Goal: Task Accomplishment & Management: Use online tool/utility

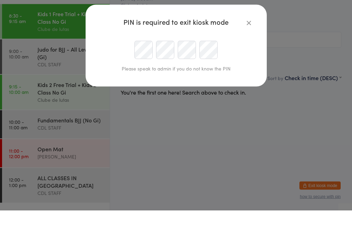
scroll to position [30, 0]
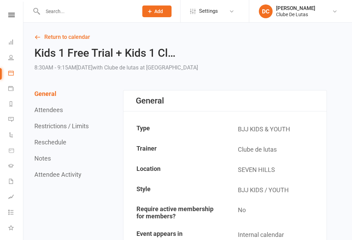
click at [94, 9] on input "text" at bounding box center [87, 12] width 93 height 10
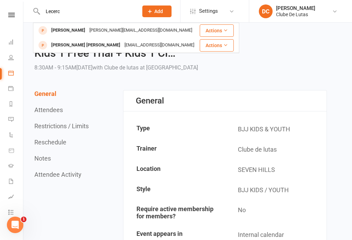
type input "Lecerc"
click at [73, 31] on div "[PERSON_NAME]" at bounding box center [68, 30] width 38 height 10
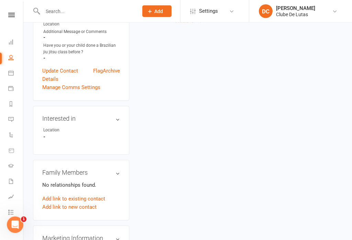
scroll to position [159, 0]
click at [163, 16] on button "Add" at bounding box center [156, 11] width 29 height 12
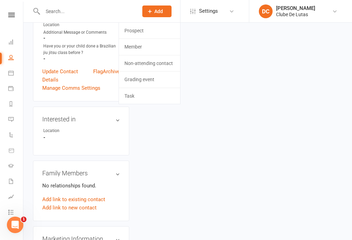
click at [162, 31] on link "Prospect" at bounding box center [149, 31] width 61 height 16
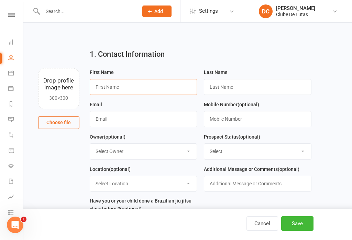
click at [153, 89] on input "text" at bounding box center [143, 87] width 107 height 16
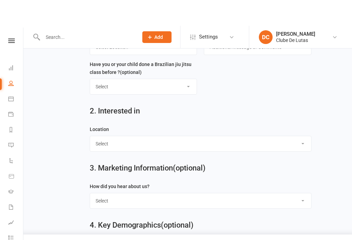
scroll to position [169, 0]
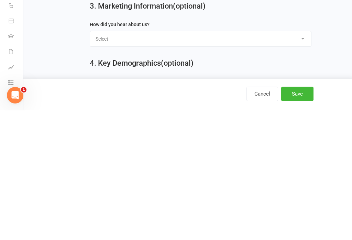
type input "Noah"
click at [303, 161] on select "Select Google Through A Friend Walk by Pop up shop Facebook Instagram Flyers or…" at bounding box center [200, 168] width 221 height 15
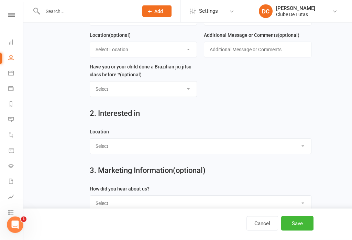
click at [277, 142] on select "Select Seven Hills Rouse Hill" at bounding box center [200, 146] width 221 height 15
select select "Seven Hills"
click at [301, 230] on button "Save" at bounding box center [297, 223] width 32 height 14
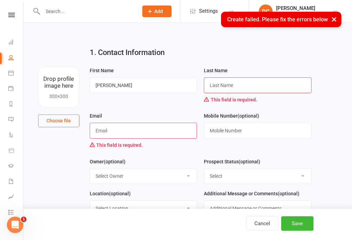
scroll to position [0, 0]
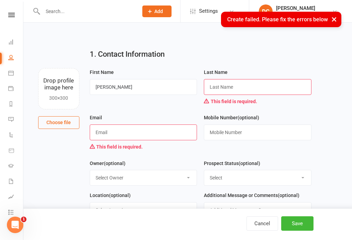
click at [283, 85] on input "text" at bounding box center [257, 87] width 107 height 16
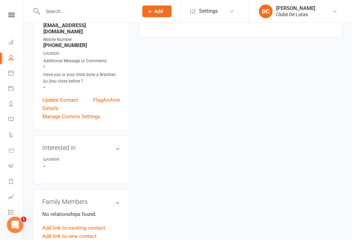
scroll to position [130, 0]
click at [94, 224] on link "Add link to existing contact" at bounding box center [73, 228] width 63 height 8
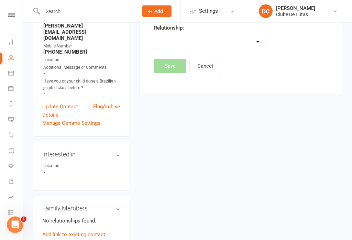
scroll to position [124, 0]
click at [93, 238] on link "Add link to new contact" at bounding box center [69, 242] width 54 height 8
click at [91, 230] on button "Member" at bounding box center [77, 235] width 44 height 10
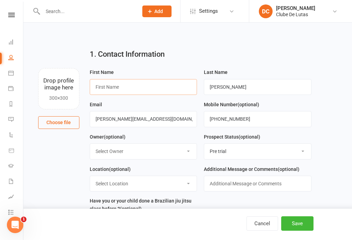
click at [150, 84] on input "text" at bounding box center [143, 87] width 107 height 16
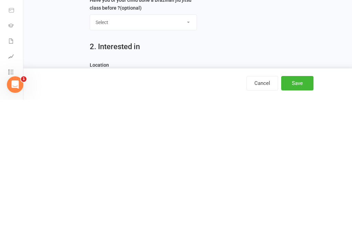
type input "noah"
click at [294, 216] on button "Save" at bounding box center [297, 223] width 32 height 14
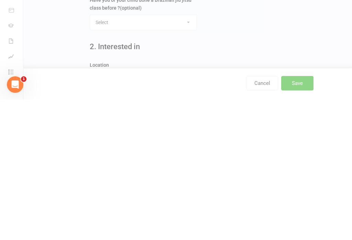
scroll to position [201, 0]
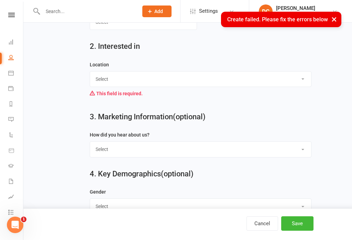
click at [197, 79] on select "Select Seven Hills Rouse Hill" at bounding box center [200, 78] width 221 height 15
select select "Seven Hills"
click at [299, 230] on button "Save" at bounding box center [297, 223] width 32 height 14
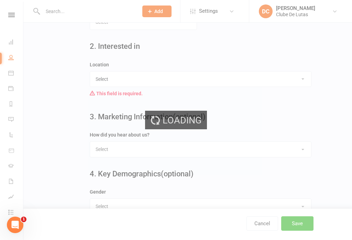
scroll to position [0, 0]
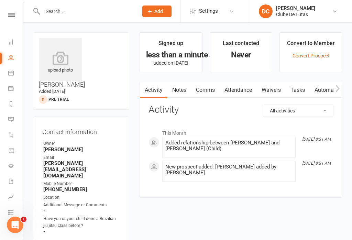
click at [58, 57] on icon at bounding box center [60, 58] width 43 height 14
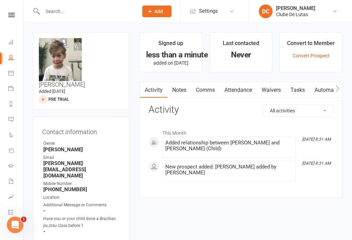
click at [275, 88] on link "Waivers" at bounding box center [270, 90] width 29 height 16
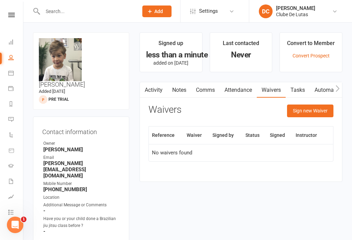
click at [314, 110] on button "Sign new Waiver" at bounding box center [310, 110] width 46 height 12
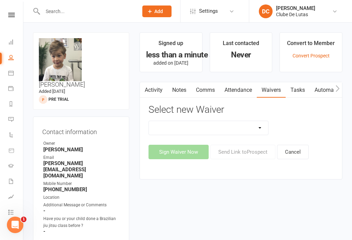
click at [257, 126] on select "Change Payment Details Membership CDL SEVEN HILLS Trial Waiver" at bounding box center [208, 128] width 119 height 14
select select "6921"
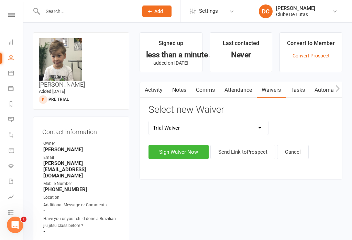
click at [254, 154] on button "Send Link to Prospect" at bounding box center [242, 152] width 65 height 14
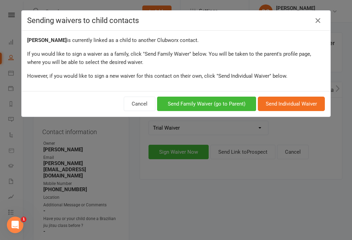
click at [186, 203] on div "Sending waivers to child contacts noah Leclerc is currently linked as a child t…" at bounding box center [176, 120] width 352 height 240
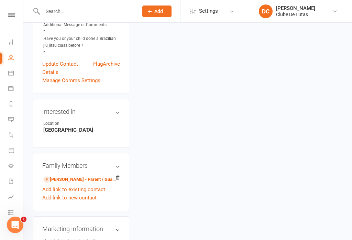
scroll to position [180, 0]
click at [81, 175] on link "Anna Leclerc - Parent / Guardian" at bounding box center [79, 178] width 73 height 7
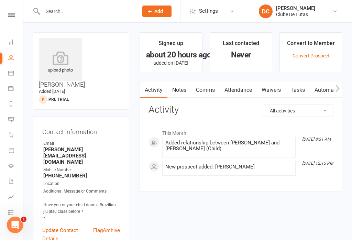
click at [273, 85] on link "Waivers" at bounding box center [270, 90] width 29 height 16
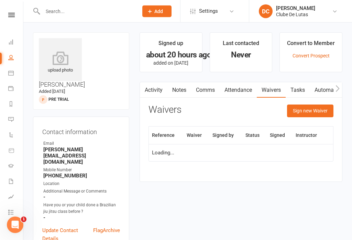
scroll to position [11, 0]
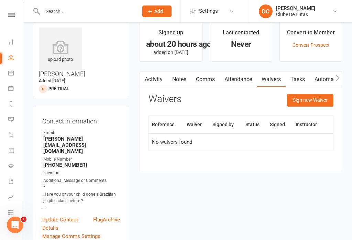
click at [312, 104] on button "Sign new Waiver" at bounding box center [310, 100] width 46 height 12
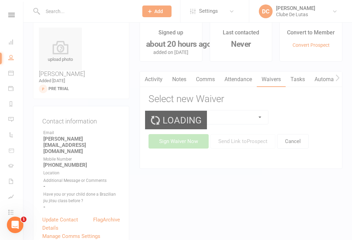
click at [247, 112] on div "Loading" at bounding box center [176, 120] width 352 height 240
click at [258, 118] on select at bounding box center [208, 117] width 119 height 14
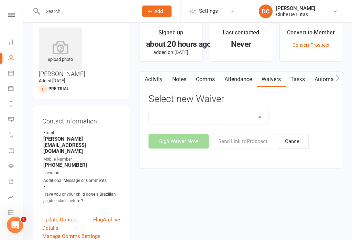
select select "6921"
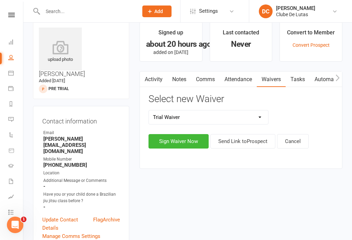
click at [188, 139] on button "Sign Waiver Now" at bounding box center [178, 141] width 60 height 14
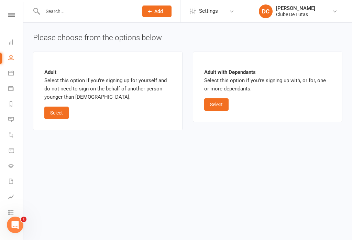
click at [224, 99] on button "Select" at bounding box center [216, 104] width 24 height 12
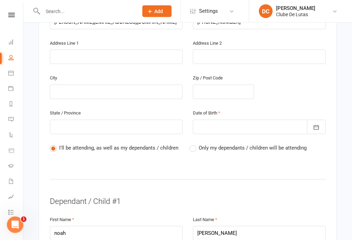
scroll to position [232, 0]
click at [196, 143] on label "Only my dependants / children will be attending" at bounding box center [247, 147] width 117 height 8
click at [194, 143] on input "Only my dependants / children will be attending" at bounding box center [191, 143] width 4 height 0
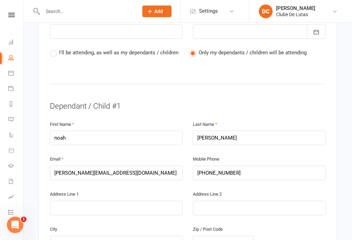
scroll to position [331, 0]
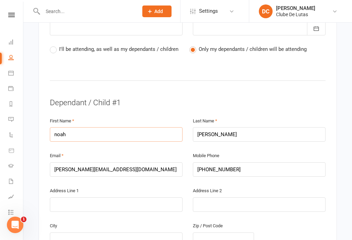
click at [67, 127] on input "noah" at bounding box center [116, 134] width 133 height 14
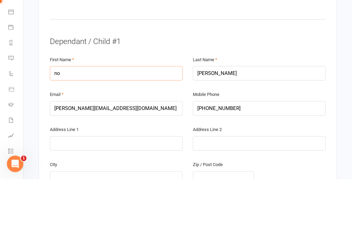
type input "n"
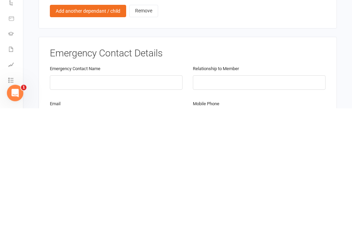
scroll to position [487, 0]
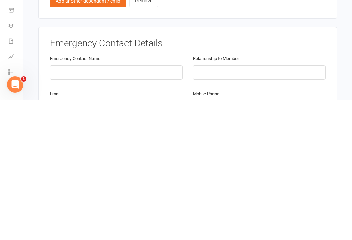
type input "Noah"
click at [56, 205] on input "text" at bounding box center [116, 212] width 133 height 14
type input "Francois"
click at [248, 205] on input "text" at bounding box center [259, 212] width 133 height 14
type input "Dad"
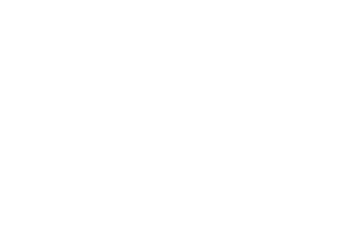
scroll to position [373, 0]
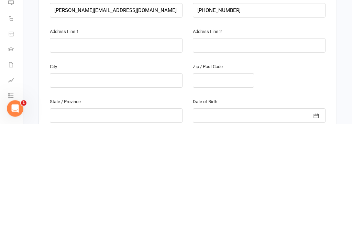
type input "jase255@hotmail.com"
click at [116, 154] on input "text" at bounding box center [116, 161] width 133 height 14
click at [138, 189] on input "text" at bounding box center [116, 196] width 133 height 14
click at [58, 224] on input "text" at bounding box center [116, 231] width 133 height 14
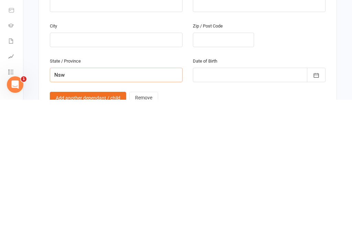
type input "Nsw"
click at [251, 208] on div at bounding box center [259, 215] width 133 height 14
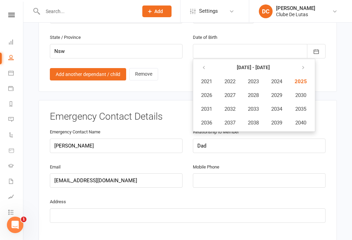
click at [203, 61] on button "button" at bounding box center [204, 67] width 15 height 12
click at [280, 119] on span "2019" at bounding box center [276, 122] width 11 height 6
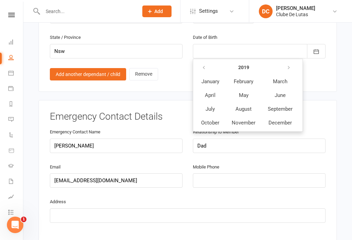
click at [276, 119] on span "December" at bounding box center [279, 122] width 23 height 6
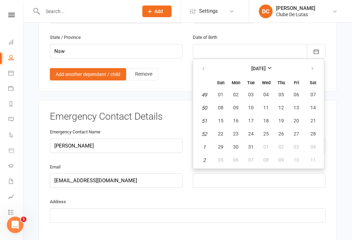
click at [236, 102] on button "09" at bounding box center [235, 108] width 14 height 12
type input "09 Dec 2019"
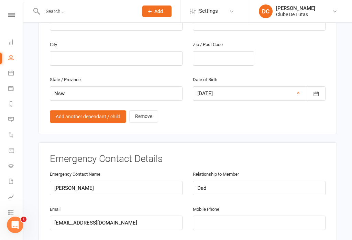
scroll to position [511, 0]
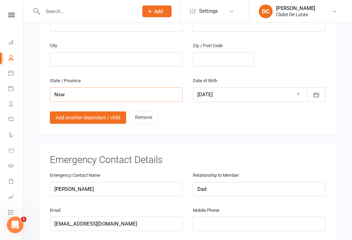
click at [95, 87] on input "Nsw" at bounding box center [116, 94] width 133 height 14
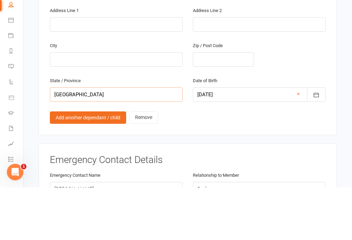
scroll to position [447, 0]
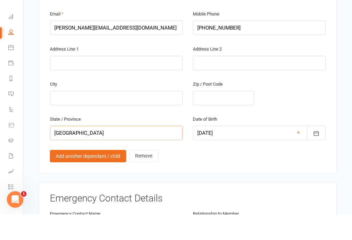
type input "NSW"
click at [226, 116] on input "text" at bounding box center [223, 123] width 61 height 14
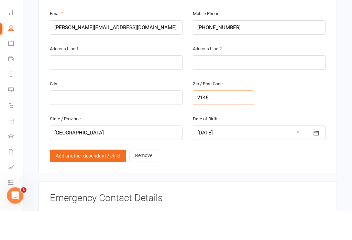
scroll to position [443, 0]
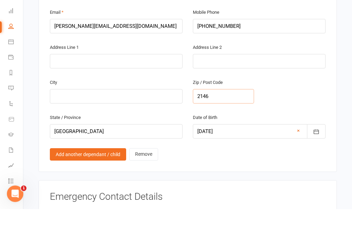
type input "2146"
click at [62, 120] on input "text" at bounding box center [116, 127] width 133 height 14
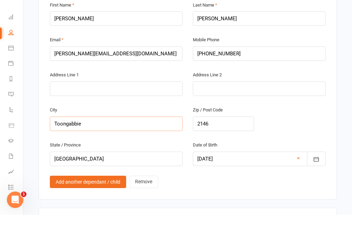
scroll to position [417, 0]
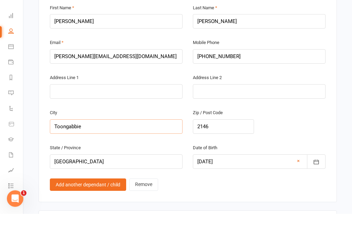
type input "Toongabbie"
click at [147, 111] on input "text" at bounding box center [116, 118] width 133 height 14
click at [255, 111] on input "text" at bounding box center [259, 118] width 133 height 14
click at [64, 111] on input "Metella Road" at bounding box center [116, 118] width 133 height 14
click at [265, 111] on input "text" at bounding box center [259, 118] width 133 height 14
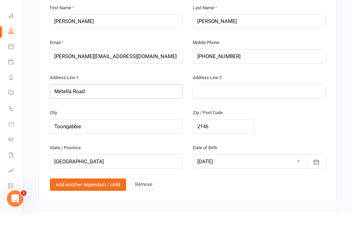
click at [51, 111] on input "Metella Road" at bounding box center [116, 118] width 133 height 14
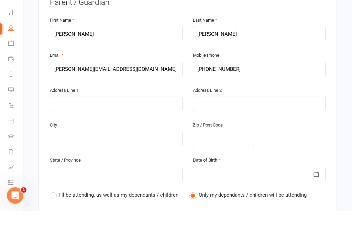
scroll to position [155, 0]
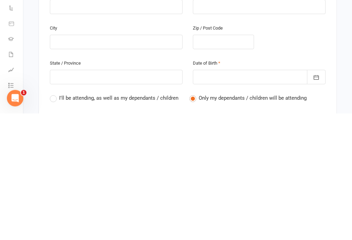
type input "11/81 Metella Road"
click at [246, 196] on div at bounding box center [259, 203] width 133 height 14
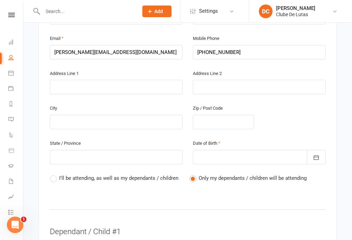
scroll to position [211, 0]
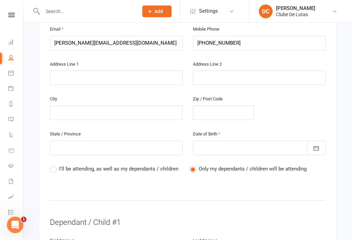
click at [276, 140] on div at bounding box center [259, 147] width 133 height 14
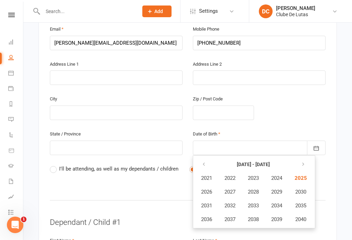
click at [204, 158] on button "button" at bounding box center [204, 164] width 15 height 12
click at [206, 158] on button "button" at bounding box center [204, 164] width 15 height 12
click at [204, 158] on button "button" at bounding box center [204, 164] width 15 height 12
click at [277, 216] on span "1979" at bounding box center [276, 219] width 11 height 6
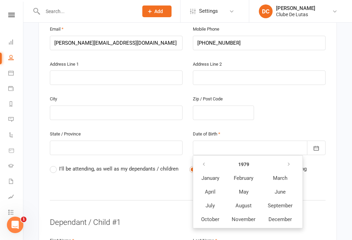
click at [242, 202] on span "August" at bounding box center [243, 205] width 16 height 6
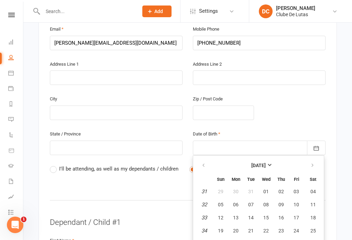
click at [253, 198] on button "07" at bounding box center [250, 204] width 14 height 12
type input "07 Aug 1979"
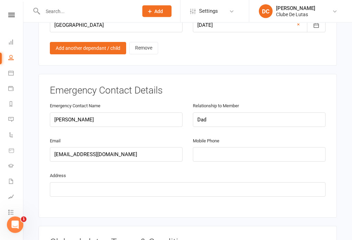
scroll to position [580, 0]
click at [236, 147] on input "tel" at bounding box center [259, 154] width 133 height 14
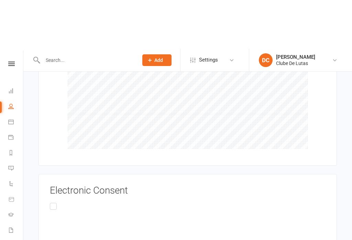
scroll to position [1077, 0]
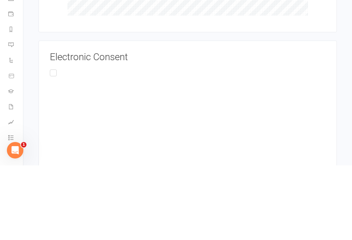
type input "0414336903"
click at [53, 142] on input "This Privacy Policy applies only to information we collect through electronic o…" at bounding box center [52, 142] width 4 height 0
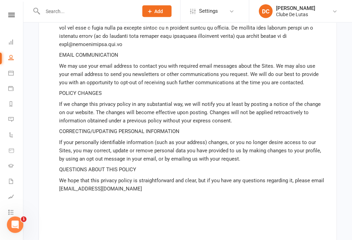
scroll to position [2518, 0]
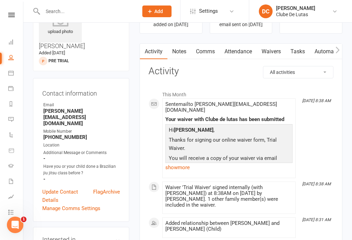
scroll to position [54, 0]
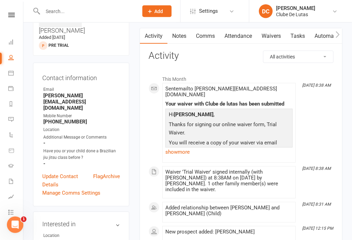
click at [16, 72] on link "Calendar" at bounding box center [15, 73] width 15 height 15
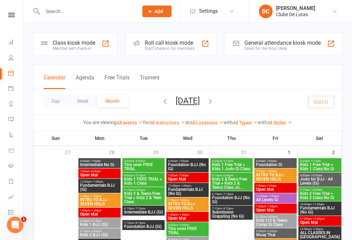
click at [90, 52] on div "Class kiosk mode Member self check-in" at bounding box center [75, 44] width 84 height 24
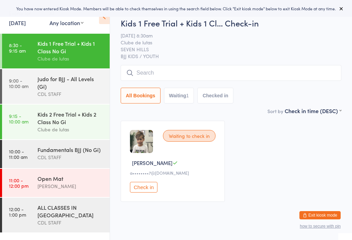
click at [78, 123] on div "Kids 2 Free Trial + Kids 2 Class No Gi" at bounding box center [70, 117] width 66 height 15
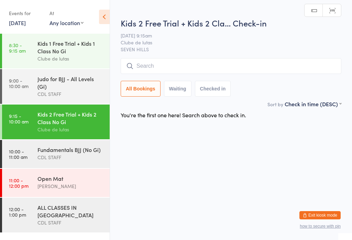
click at [141, 70] on input "search" at bounding box center [230, 66] width 220 height 16
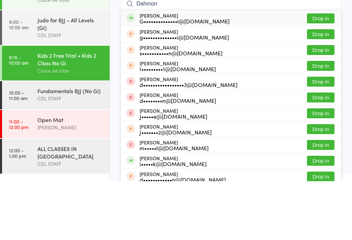
type input "Dahmon"
click at [322, 72] on button "Drop in" at bounding box center [320, 77] width 27 height 10
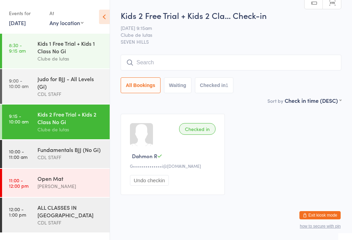
click at [67, 96] on div "CDL STAFF" at bounding box center [70, 94] width 66 height 8
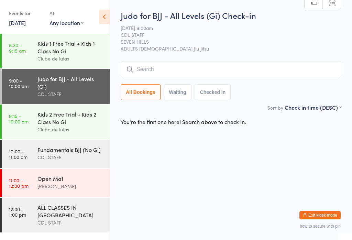
click at [170, 69] on input "search" at bounding box center [230, 69] width 220 height 16
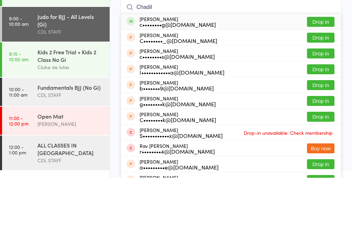
type input "Chadil"
click at [325, 79] on button "Drop in" at bounding box center [320, 84] width 27 height 10
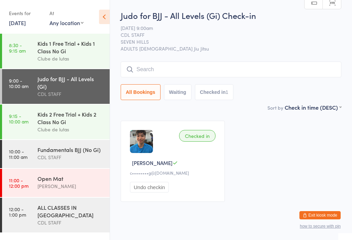
click at [87, 97] on div "CDL STAFF" at bounding box center [70, 94] width 66 height 8
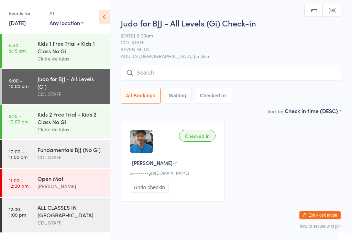
click at [241, 80] on input "search" at bounding box center [230, 73] width 220 height 16
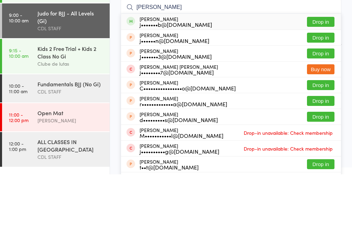
type input "[PERSON_NAME]"
click at [324, 82] on button "Drop in" at bounding box center [320, 87] width 27 height 10
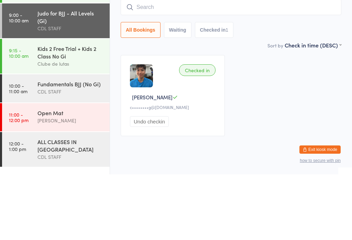
scroll to position [13, 0]
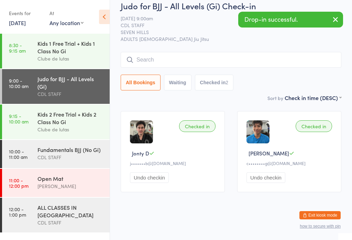
click at [97, 153] on div "Fundamentals BJJ (No Gi)" at bounding box center [70, 150] width 66 height 8
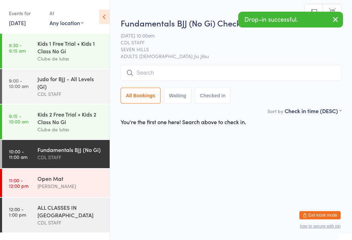
click at [225, 81] on input "search" at bounding box center [230, 73] width 220 height 16
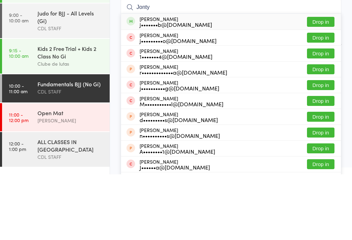
type input "Jonty"
click at [330, 82] on button "Drop in" at bounding box center [320, 87] width 27 height 10
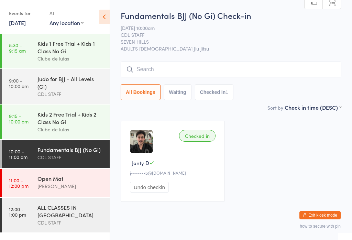
click at [56, 124] on div "Kids 2 Free Trial + Kids 2 Class No Gi" at bounding box center [70, 117] width 66 height 15
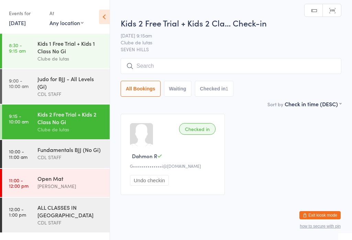
click at [224, 61] on input "search" at bounding box center [230, 66] width 220 height 16
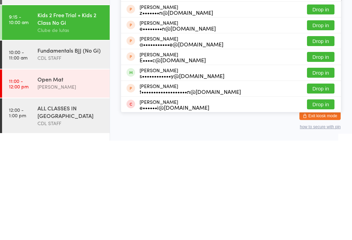
type input "[PERSON_NAME]"
click at [324, 167] on button "Drop in" at bounding box center [320, 172] width 27 height 10
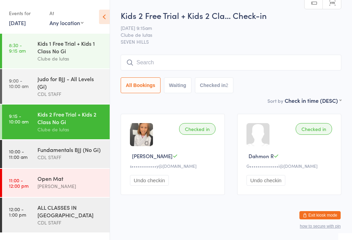
click at [202, 54] on div "Kids 2 Free Trial + Kids 2 Cla… Check-in [DATE] 9:15am Clube de lutas SEVEN HIL…" at bounding box center [230, 53] width 220 height 87
click at [82, 158] on div "CDL STAFF" at bounding box center [70, 157] width 66 height 8
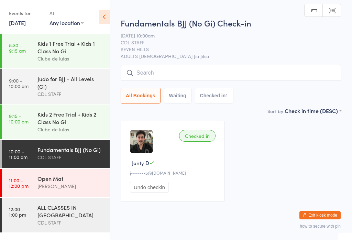
click at [64, 88] on div "Judo for BJJ - All Levels (Gi)" at bounding box center [70, 82] width 66 height 15
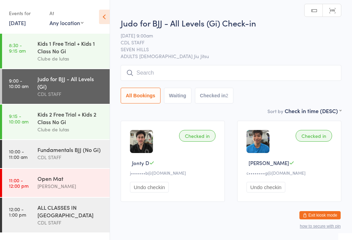
click at [179, 75] on input "search" at bounding box center [230, 73] width 220 height 16
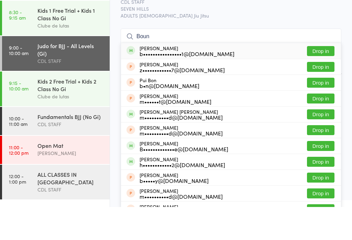
type input "Boun"
click at [316, 76] on div "Bounviseth [PERSON_NAME] b••••••••••••••••1@[DOMAIN_NAME] Drop in" at bounding box center [231, 84] width 220 height 16
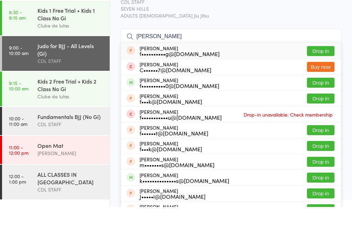
type input "[PERSON_NAME]"
click at [318, 111] on button "Drop in" at bounding box center [320, 116] width 27 height 10
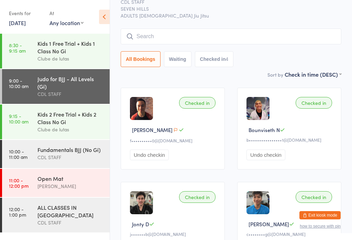
click at [205, 34] on input "search" at bounding box center [230, 36] width 220 height 16
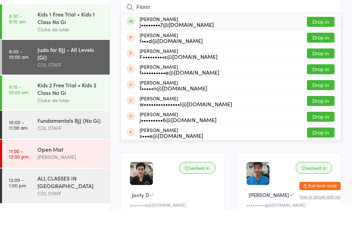
type input "Fionn"
click at [328, 46] on button "Drop in" at bounding box center [320, 51] width 27 height 10
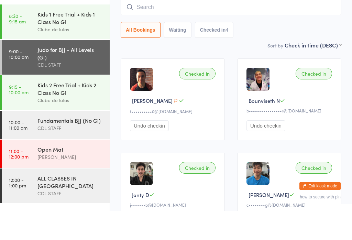
scroll to position [62, 0]
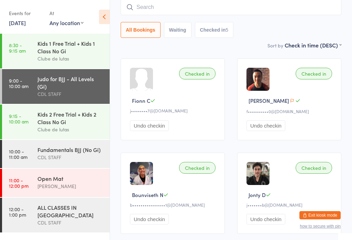
click at [80, 47] on div "Kids 1 Free Trial + Kids 1 Class No Gi" at bounding box center [70, 46] width 66 height 15
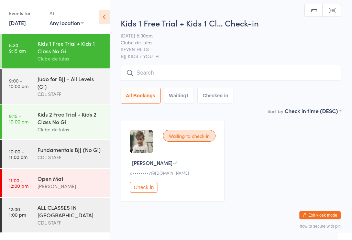
click at [272, 78] on input "search" at bounding box center [230, 73] width 220 height 16
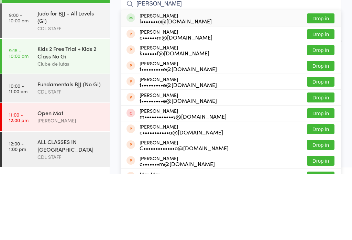
type input "[PERSON_NAME]"
click at [323, 79] on button "Drop in" at bounding box center [320, 84] width 27 height 10
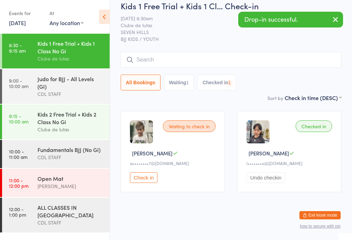
click at [254, 54] on input "search" at bounding box center [230, 60] width 220 height 16
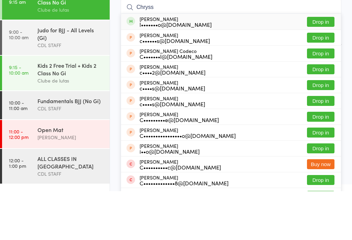
type input "Chryss"
click at [326, 66] on button "Drop in" at bounding box center [320, 71] width 27 height 10
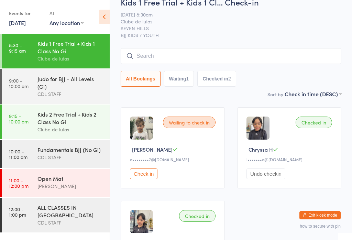
click at [221, 39] on div "Kids 1 Free Trial + Kids 1 Cl… Check-in [DATE] 8:30am Clube de lutas SEVEN HILL…" at bounding box center [230, 43] width 220 height 94
click at [153, 55] on input "search" at bounding box center [230, 56] width 220 height 16
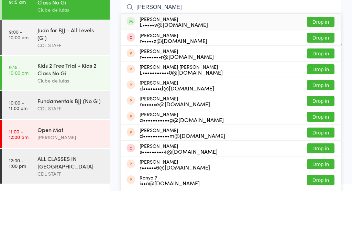
type input "[PERSON_NAME]"
click at [314, 66] on button "Drop in" at bounding box center [320, 71] width 27 height 10
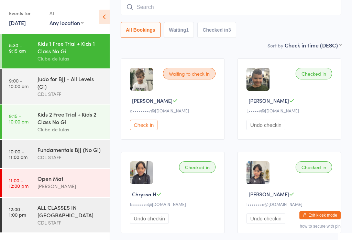
click at [172, 5] on input "search" at bounding box center [230, 7] width 220 height 16
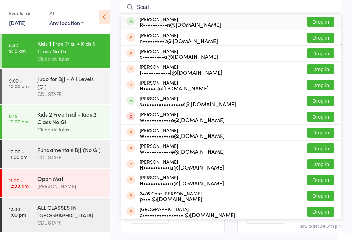
type input "Scarl"
click at [322, 18] on button "Drop in" at bounding box center [320, 22] width 27 height 10
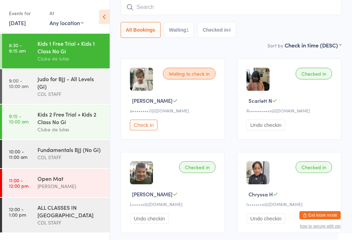
click at [46, 123] on div "Kids 2 Free Trial + Kids 2 Class No Gi" at bounding box center [70, 117] width 66 height 15
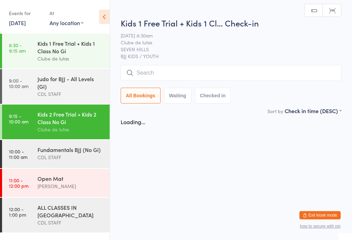
click at [164, 72] on input "search" at bounding box center [230, 73] width 220 height 16
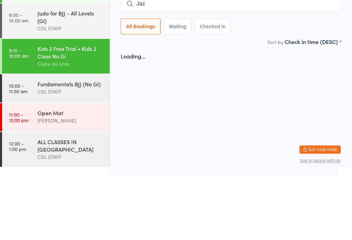
type input "Jazz"
click at [45, 110] on div "Kids 2 Free Trial + Kids 2 Class No Gi" at bounding box center [70, 117] width 66 height 15
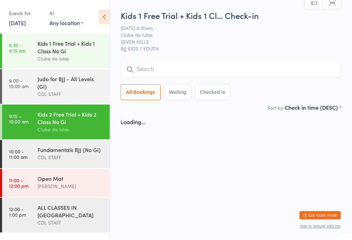
click at [52, 120] on div "Kids 2 Free Trial + Kids 2 Class No Gi" at bounding box center [70, 117] width 66 height 15
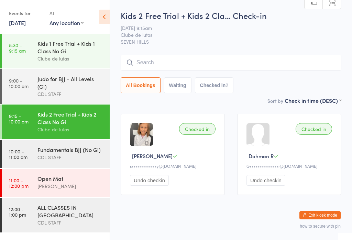
click at [38, 153] on div "Fundamentals BJJ (No Gi)" at bounding box center [70, 150] width 66 height 8
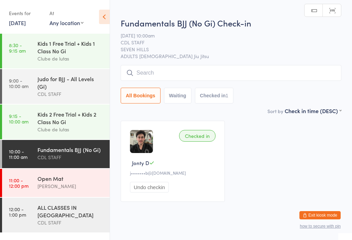
click at [290, 73] on input "search" at bounding box center [230, 73] width 220 height 16
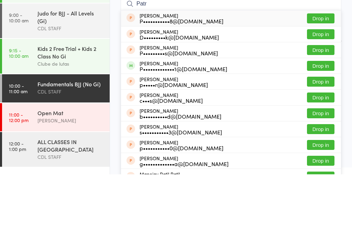
type input "Patr"
click at [200, 131] on div "P•••••••••••••1@[DOMAIN_NAME]" at bounding box center [183, 133] width 88 height 5
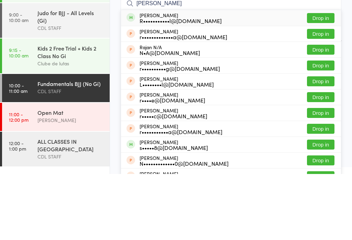
type input "[PERSON_NAME]"
click at [325, 79] on button "Drop in" at bounding box center [320, 84] width 27 height 10
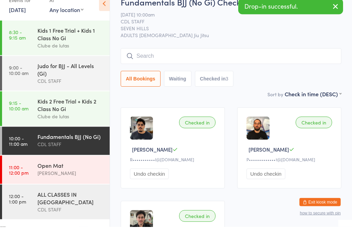
scroll to position [0, 0]
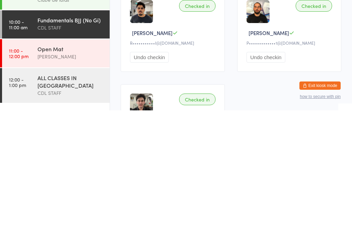
click at [92, 182] on div "[PERSON_NAME]" at bounding box center [70, 186] width 66 height 8
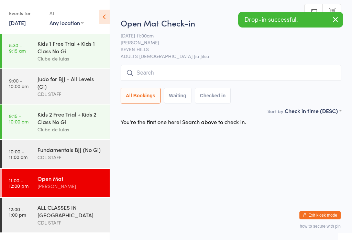
click at [182, 77] on input "search" at bounding box center [230, 73] width 220 height 16
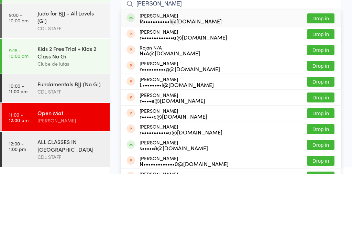
type input "[PERSON_NAME]"
click at [329, 79] on button "Drop in" at bounding box center [320, 84] width 27 height 10
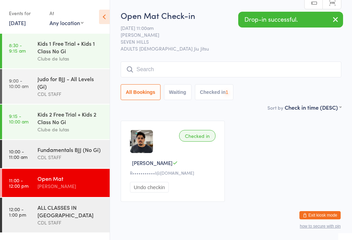
click at [80, 161] on div "CDL STAFF" at bounding box center [70, 157] width 66 height 8
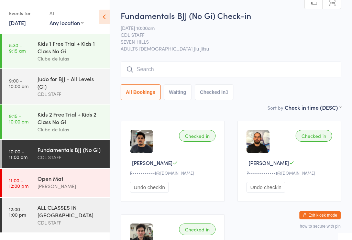
click at [184, 67] on input "search" at bounding box center [230, 69] width 220 height 16
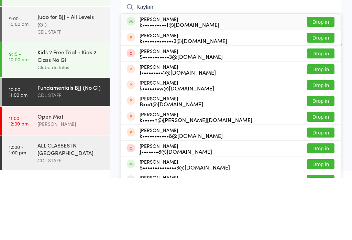
type input "Kaylan"
click at [320, 79] on button "Drop in" at bounding box center [320, 84] width 27 height 10
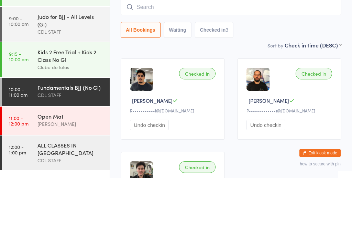
scroll to position [62, 0]
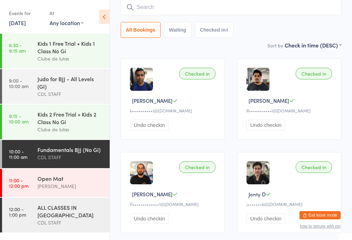
click at [196, 3] on input "search" at bounding box center [230, 7] width 220 height 16
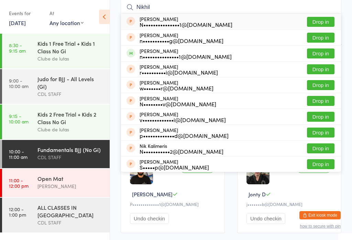
type input "Nikhil"
click at [316, 54] on button "Drop in" at bounding box center [320, 53] width 27 height 10
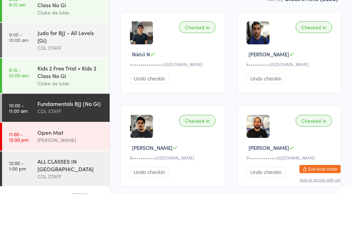
click at [61, 110] on div "Kids 2 Free Trial + Kids 2 Class No Gi" at bounding box center [70, 117] width 66 height 15
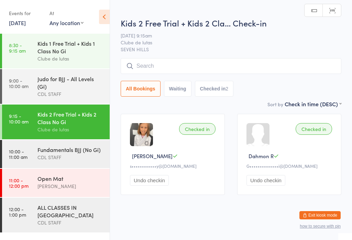
click at [163, 60] on input "search" at bounding box center [230, 66] width 220 height 16
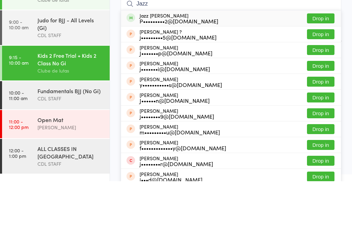
type input "Jazz"
click at [323, 72] on button "Drop in" at bounding box center [320, 77] width 27 height 10
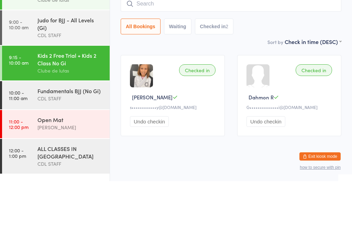
scroll to position [7, 0]
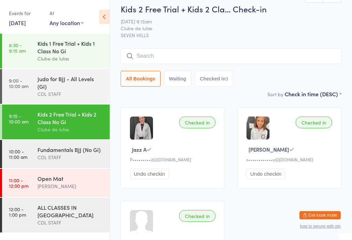
click at [292, 49] on input "search" at bounding box center [230, 56] width 220 height 16
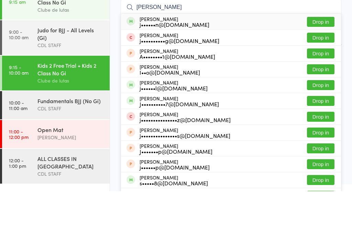
type input "[PERSON_NAME]"
click at [326, 66] on button "Drop in" at bounding box center [320, 71] width 27 height 10
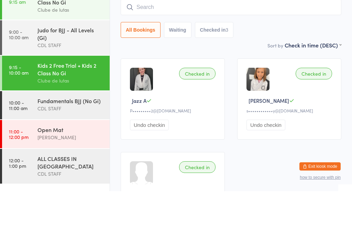
scroll to position [55, 0]
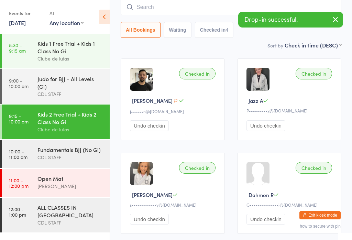
click at [155, 128] on button "Undo checkin" at bounding box center [149, 125] width 39 height 11
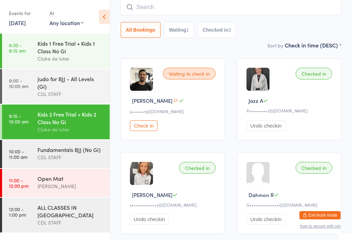
click at [81, 153] on div "Fundamentals BJJ (No Gi)" at bounding box center [70, 150] width 66 height 8
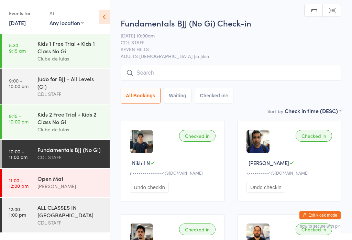
click at [204, 76] on input "search" at bounding box center [230, 73] width 220 height 16
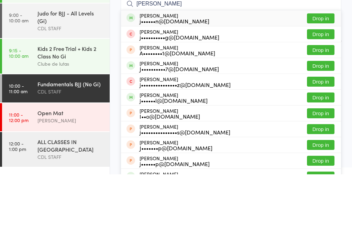
type input "[PERSON_NAME]"
click at [324, 76] on div "[PERSON_NAME] j••••••n@[DOMAIN_NAME] Drop in" at bounding box center [231, 84] width 220 height 16
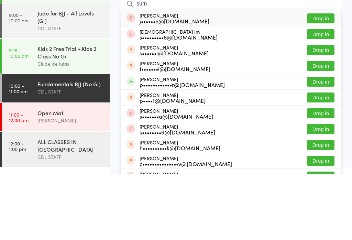
type input "sum"
click at [322, 142] on button "Drop in" at bounding box center [320, 147] width 27 height 10
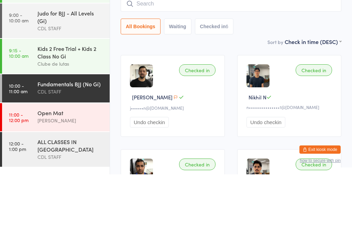
scroll to position [66, 0]
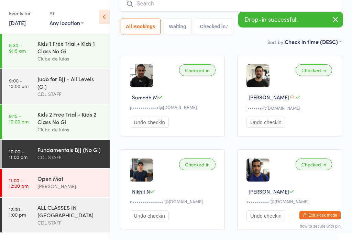
click at [212, 0] on input "search" at bounding box center [230, 4] width 220 height 16
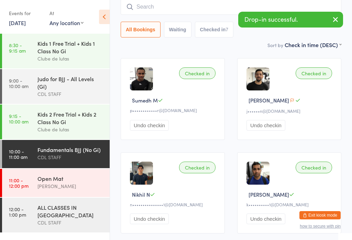
scroll to position [62, 0]
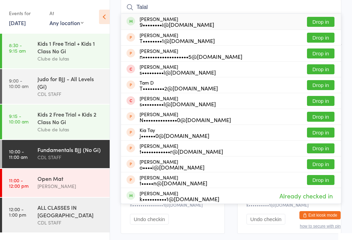
type input "Talal"
click at [321, 21] on button "Drop in" at bounding box center [320, 22] width 27 height 10
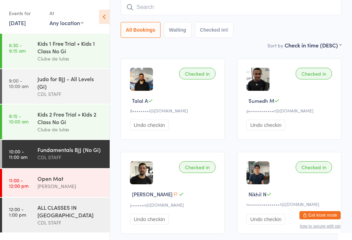
click at [63, 90] on div "Judo for BJJ - All Levels (Gi)" at bounding box center [70, 82] width 66 height 15
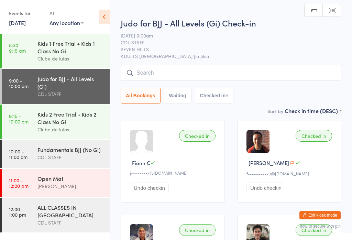
click at [163, 66] on input "search" at bounding box center [230, 73] width 220 height 16
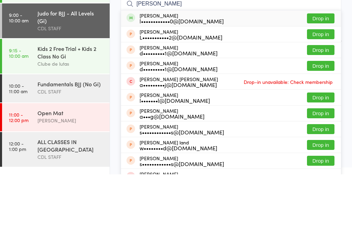
type input "[PERSON_NAME]"
click at [318, 79] on button "Drop in" at bounding box center [320, 84] width 27 height 10
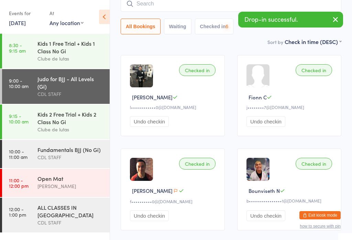
click at [162, 7] on input "search" at bounding box center [230, 4] width 220 height 16
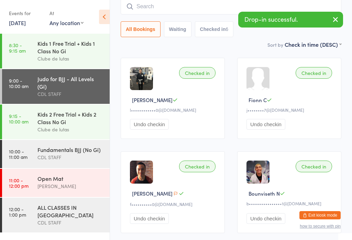
scroll to position [62, 0]
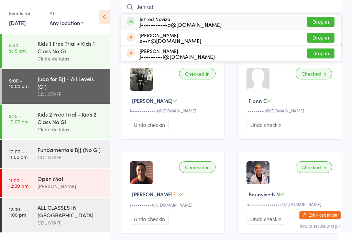
type input "Jehrod"
click at [321, 22] on button "Drop in" at bounding box center [320, 22] width 27 height 10
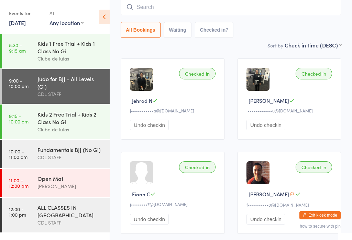
click at [244, 9] on input "search" at bounding box center [230, 7] width 220 height 16
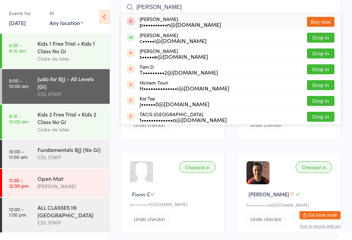
type input "[PERSON_NAME]"
click at [324, 37] on button "Drop in" at bounding box center [320, 38] width 27 height 10
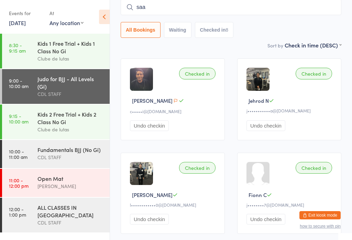
type input "saad"
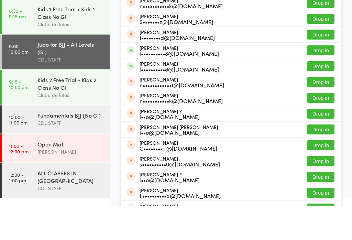
click at [73, 125] on div "Clube de lutas" at bounding box center [70, 129] width 66 height 8
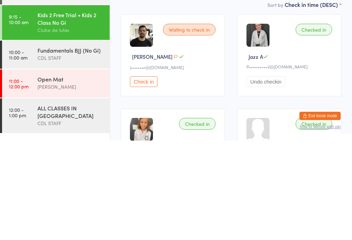
click at [87, 153] on div "CDL STAFF" at bounding box center [70, 157] width 66 height 8
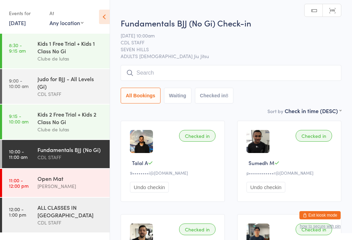
click at [82, 187] on div "[PERSON_NAME]" at bounding box center [70, 186] width 66 height 8
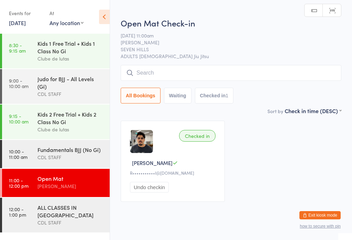
click at [206, 78] on input "search" at bounding box center [230, 73] width 220 height 16
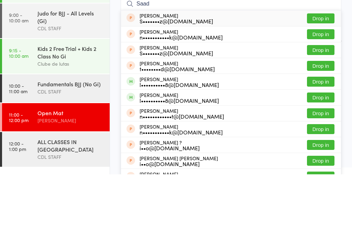
type input "Saad"
click at [330, 142] on button "Drop in" at bounding box center [320, 147] width 27 height 10
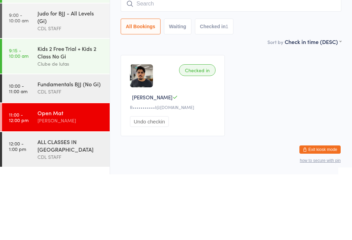
scroll to position [13, 0]
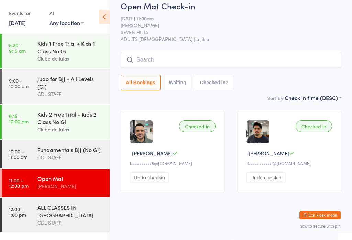
click at [303, 52] on input "search" at bounding box center [230, 60] width 220 height 16
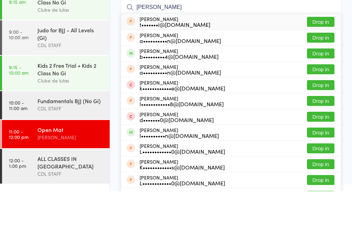
type input "[PERSON_NAME]"
click at [320, 97] on button "Drop in" at bounding box center [320, 102] width 27 height 10
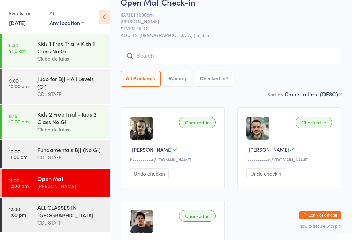
click at [208, 55] on input "search" at bounding box center [230, 56] width 220 height 16
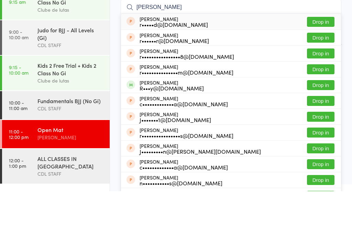
type input "[PERSON_NAME]"
click at [324, 129] on button "Drop in" at bounding box center [320, 134] width 27 height 10
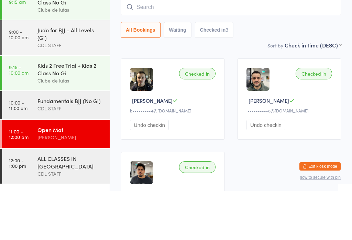
scroll to position [62, 0]
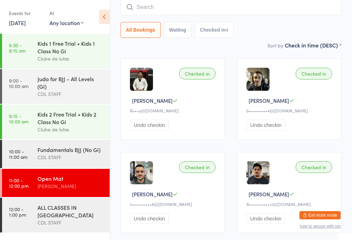
click at [156, 10] on input "search" at bounding box center [230, 7] width 220 height 16
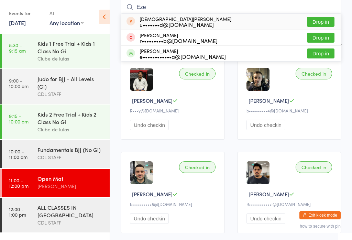
type input "Eze"
click at [319, 52] on button "Drop in" at bounding box center [320, 53] width 27 height 10
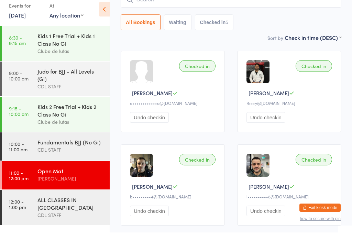
scroll to position [70, 0]
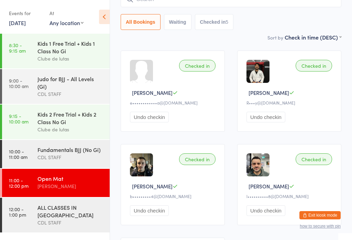
click at [96, 153] on div "Fundamentals BJJ (No Gi)" at bounding box center [70, 150] width 66 height 8
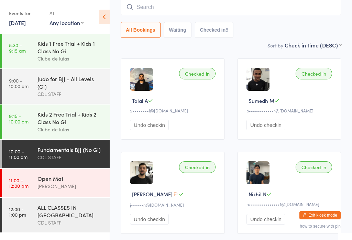
scroll to position [62, 0]
click at [86, 85] on div "Judo for BJJ - All Levels (Gi)" at bounding box center [70, 82] width 66 height 15
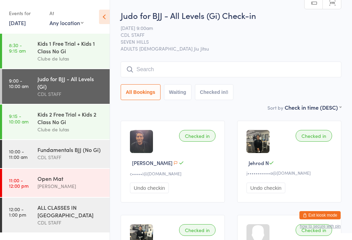
click at [74, 161] on div "CDL STAFF" at bounding box center [70, 157] width 66 height 8
